Goal: Transaction & Acquisition: Purchase product/service

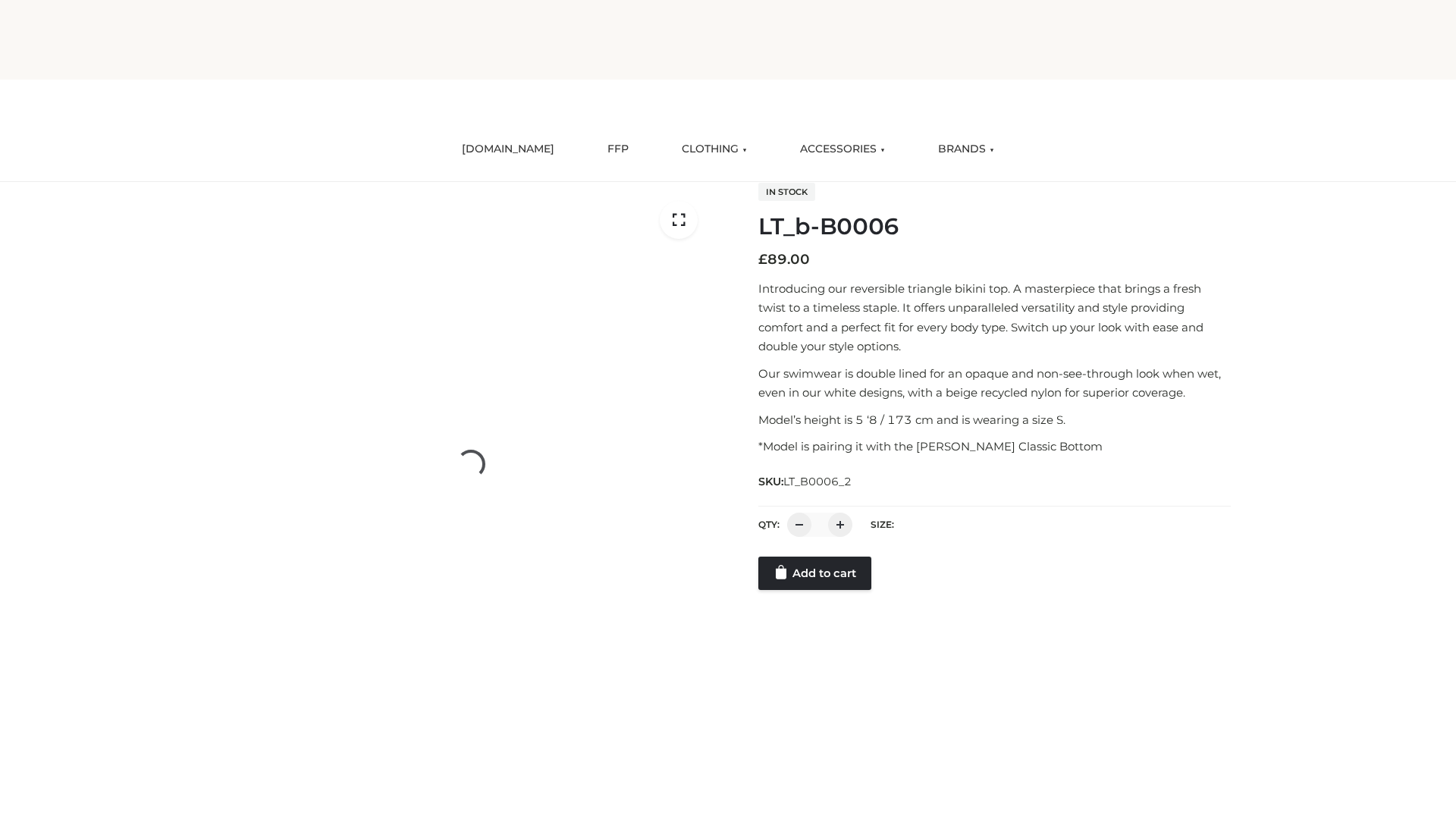
click at [815, 590] on link "Add to cart" at bounding box center [815, 573] width 113 height 34
